Goal: Navigation & Orientation: Find specific page/section

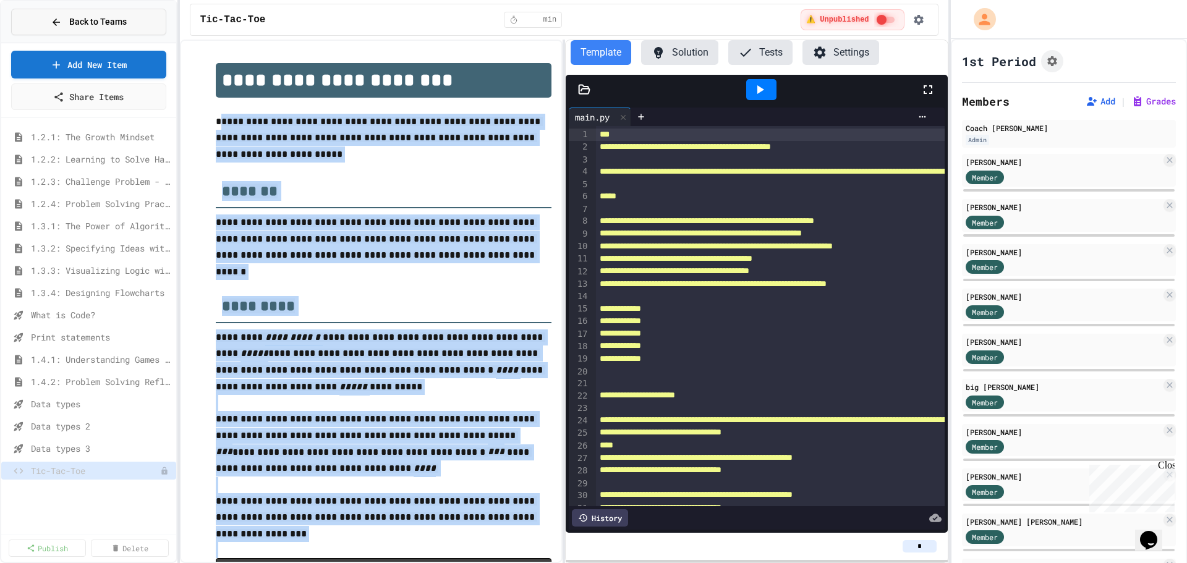
scroll to position [167, 0]
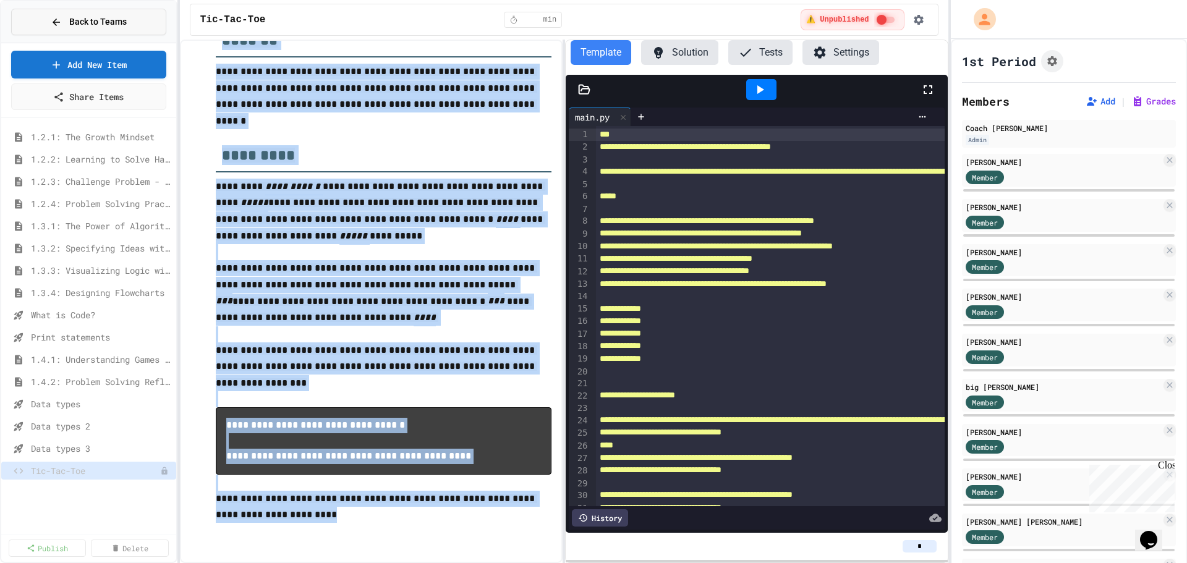
click at [127, 18] on button "Back to Teams" at bounding box center [88, 22] width 155 height 27
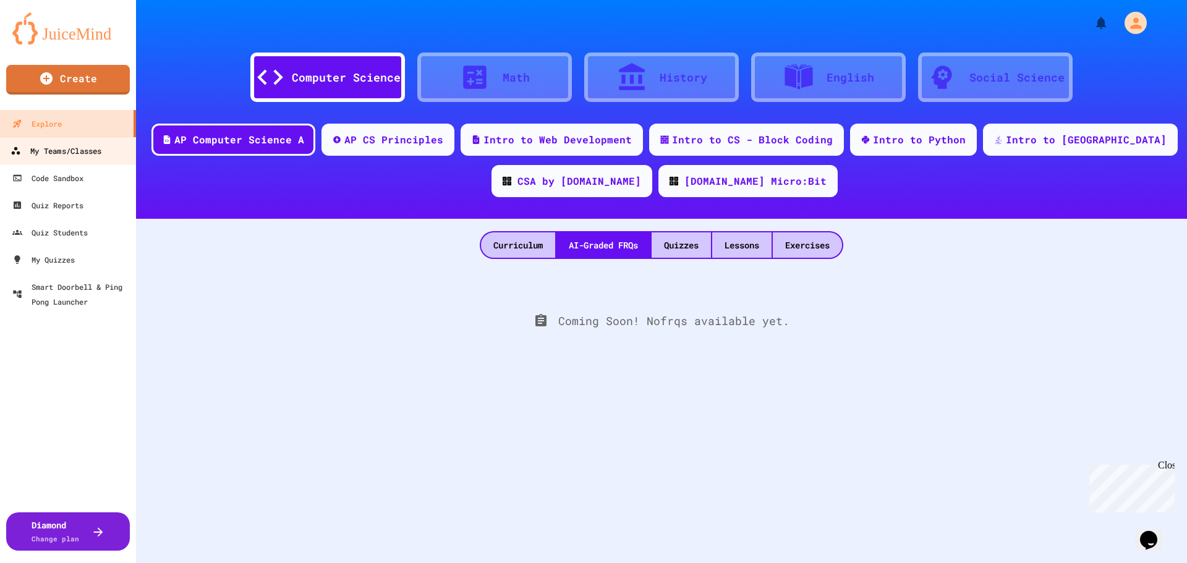
click at [74, 151] on div "My Teams/Classes" at bounding box center [56, 150] width 91 height 15
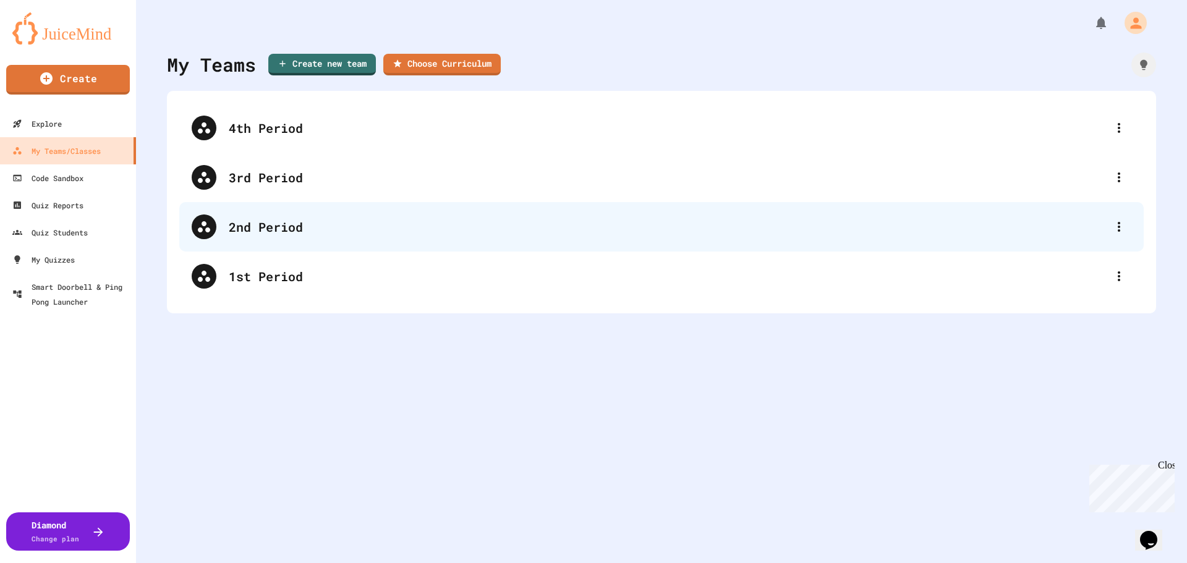
click at [260, 229] on div "2nd Period" at bounding box center [668, 227] width 878 height 19
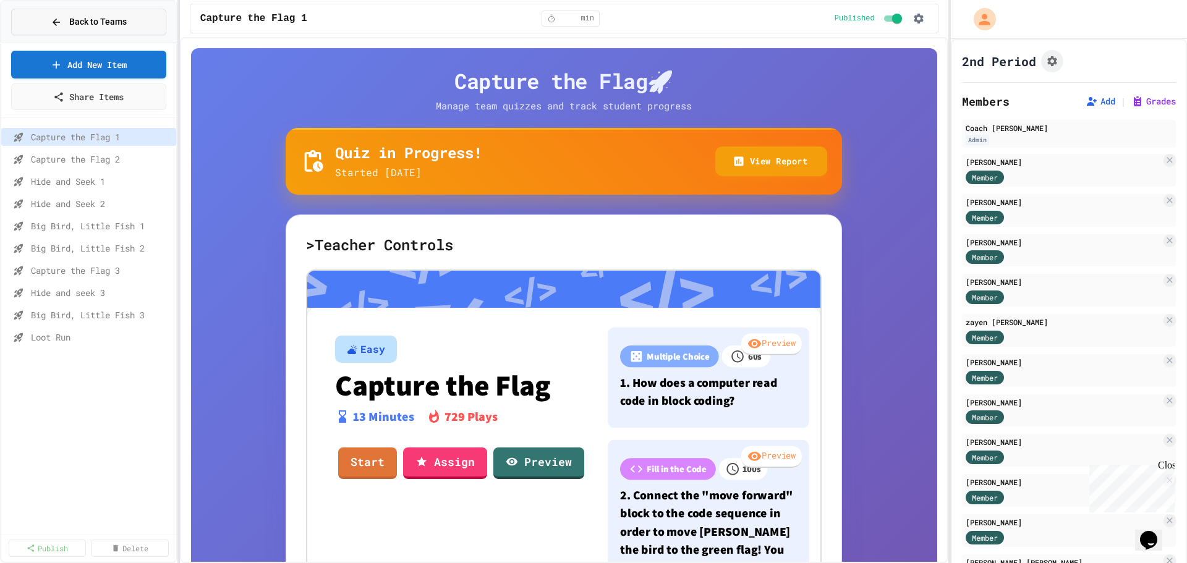
click at [136, 17] on button "Back to Teams" at bounding box center [88, 22] width 155 height 27
